Goal: Find specific page/section: Find specific page/section

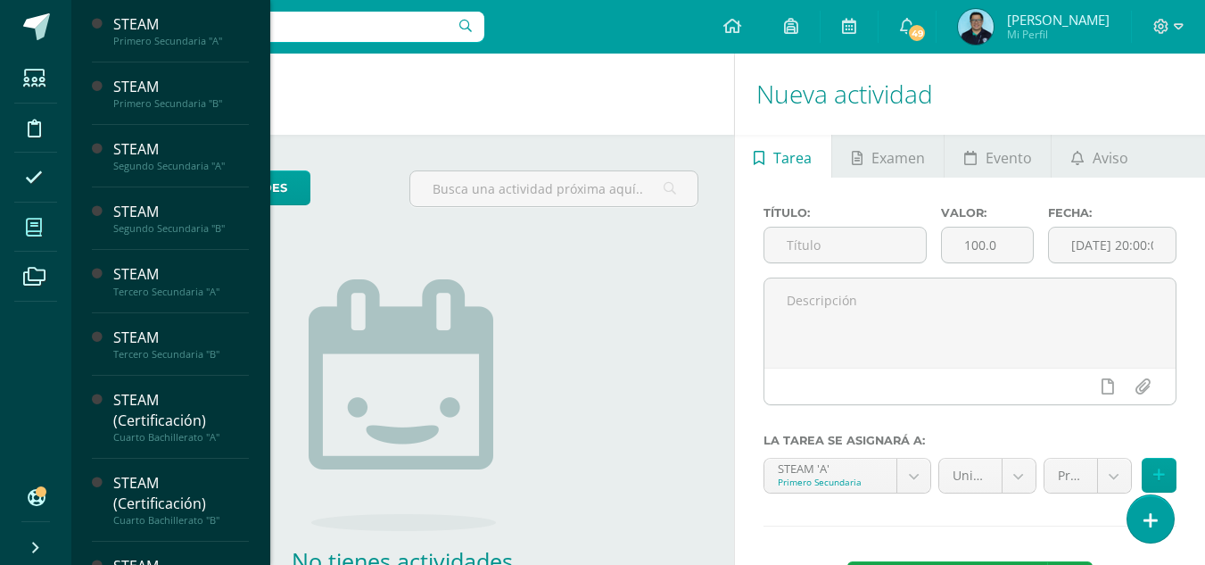
click at [42, 217] on span at bounding box center [34, 227] width 40 height 40
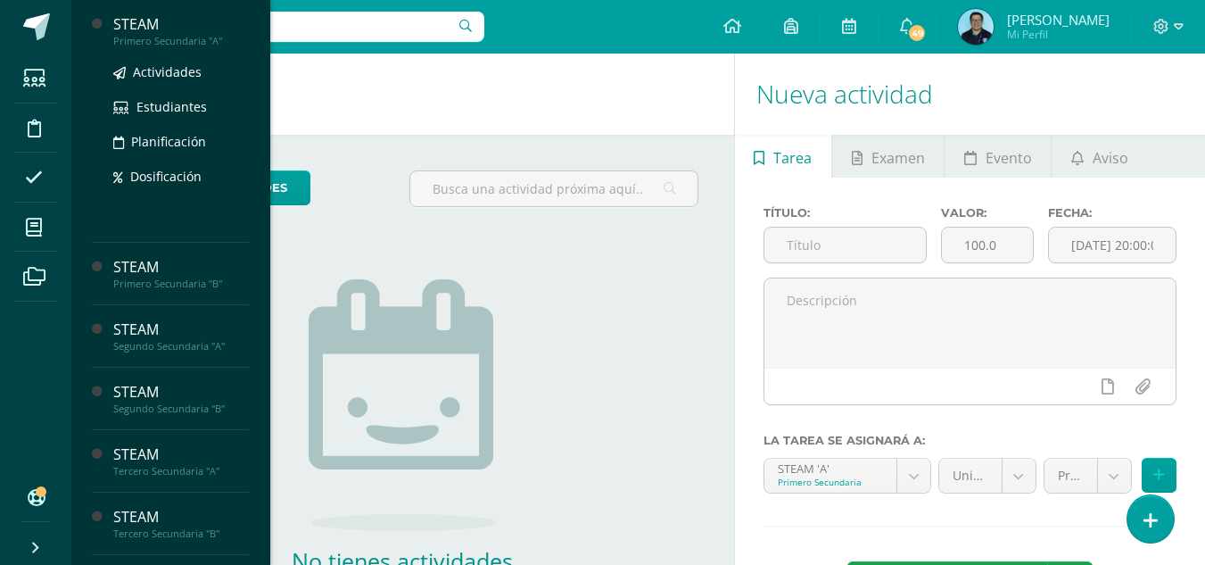
click at [179, 28] on div "STEAM" at bounding box center [181, 24] width 136 height 21
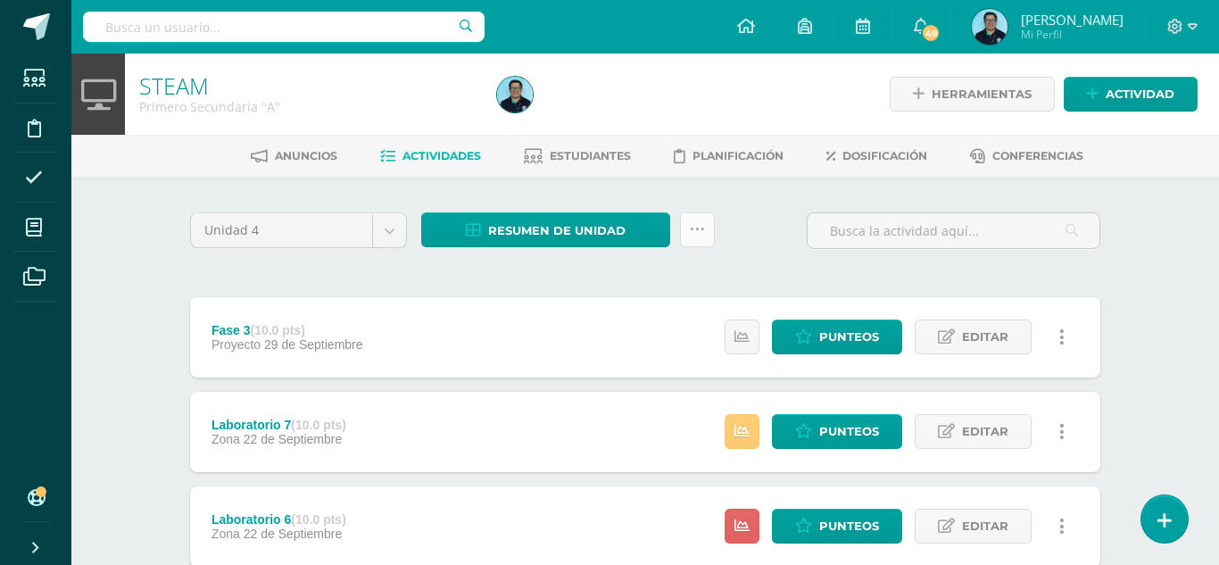
click at [698, 232] on link at bounding box center [697, 229] width 35 height 35
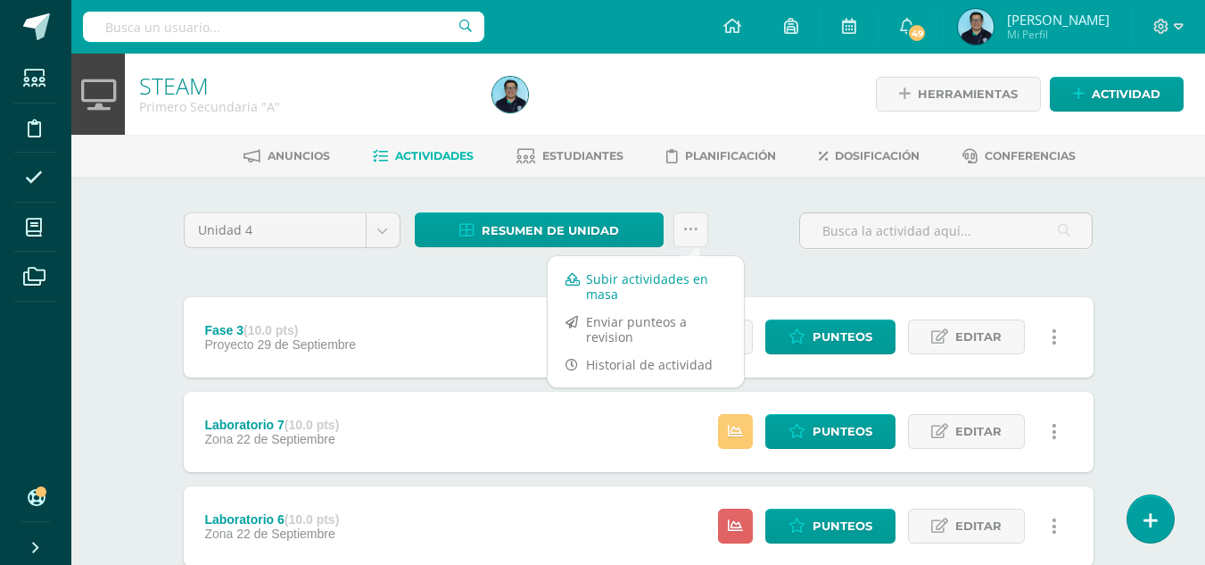
click at [630, 287] on link "Subir actividades en masa" at bounding box center [646, 286] width 196 height 43
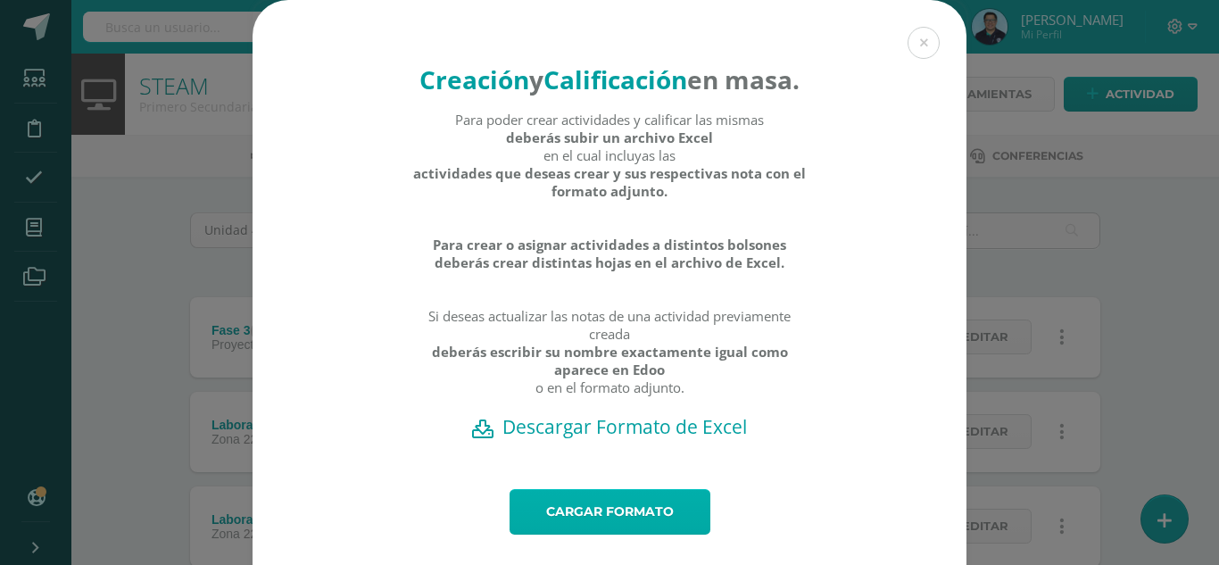
click at [575, 534] on link "Cargar formato" at bounding box center [609, 512] width 201 height 46
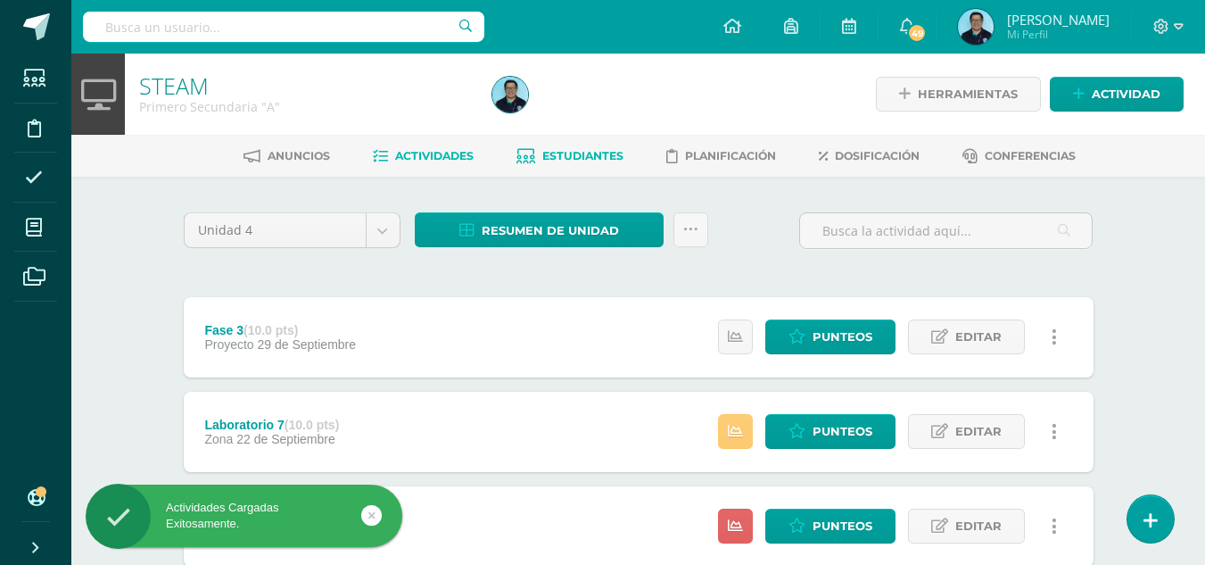
click at [599, 151] on span "Estudiantes" at bounding box center [582, 155] width 81 height 13
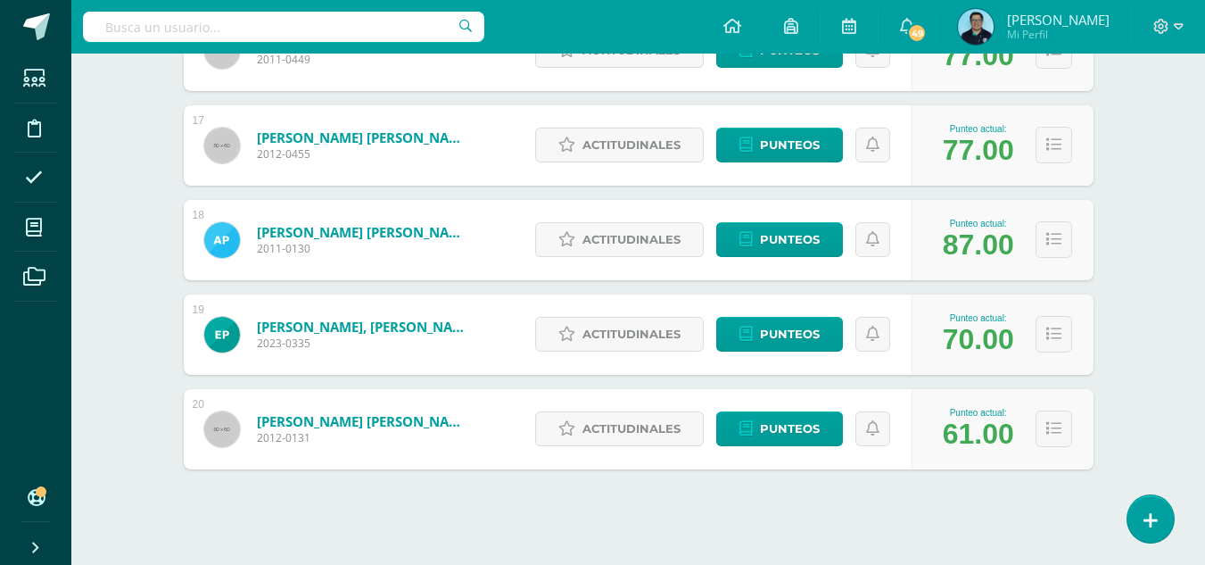
scroll to position [1813, 0]
